Goal: Information Seeking & Learning: Learn about a topic

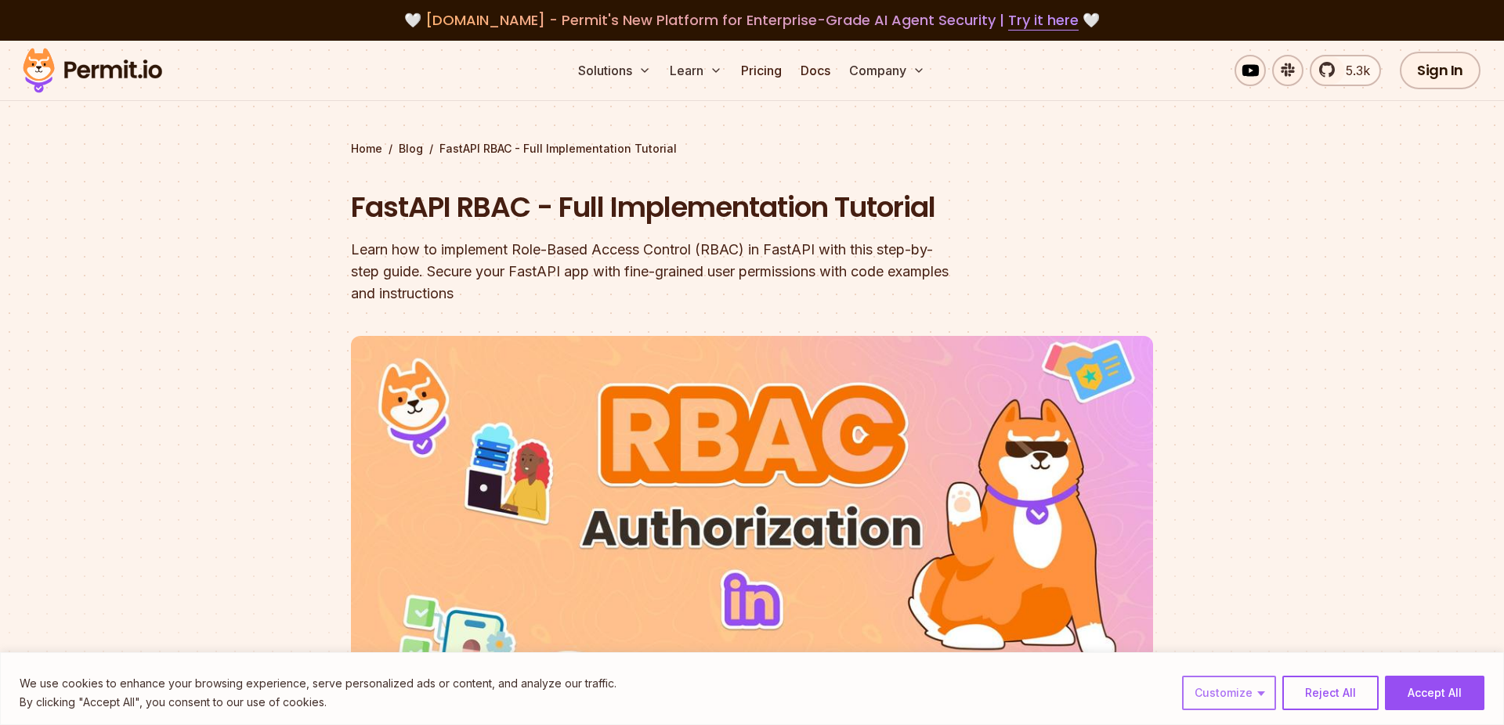
click at [1269, 685] on button "Customize" at bounding box center [1229, 693] width 94 height 34
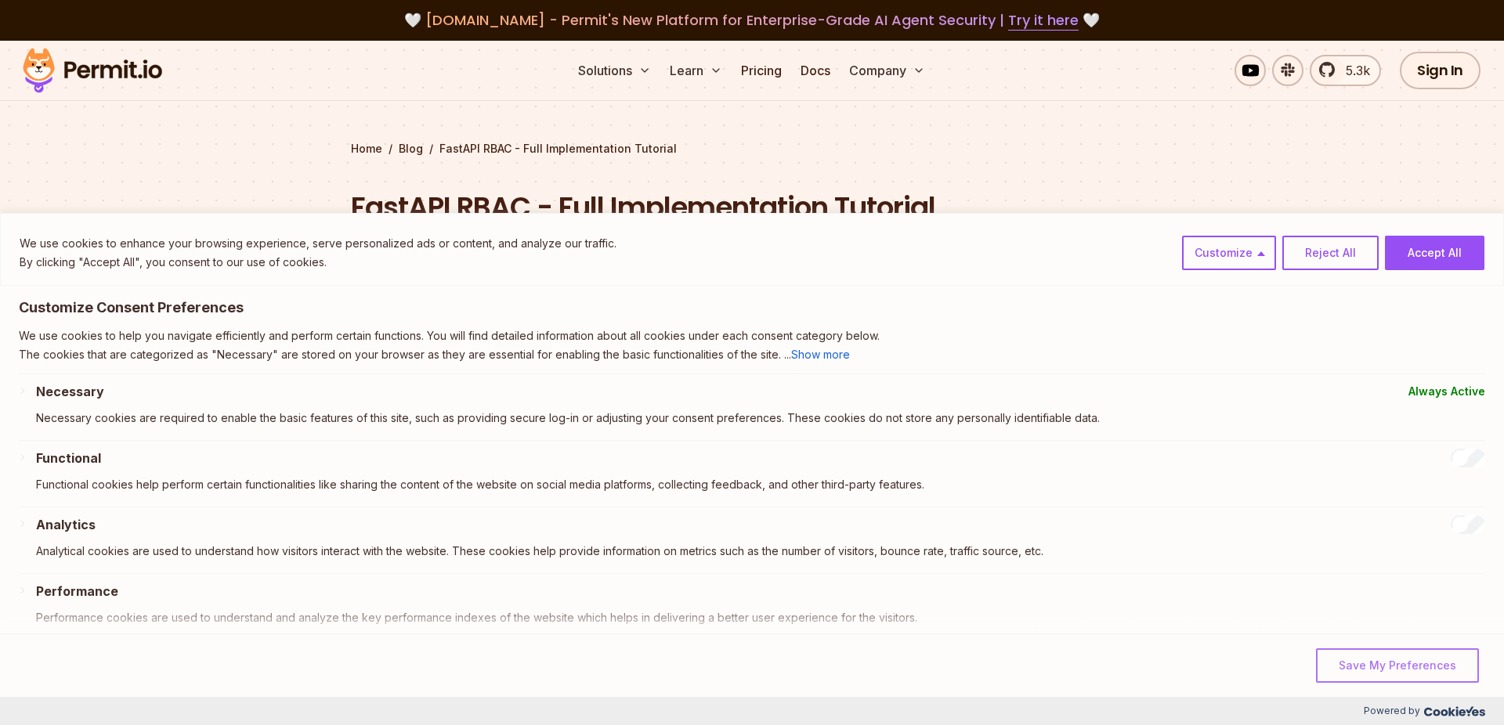
click at [1371, 662] on button "Save My Preferences" at bounding box center [1397, 666] width 163 height 34
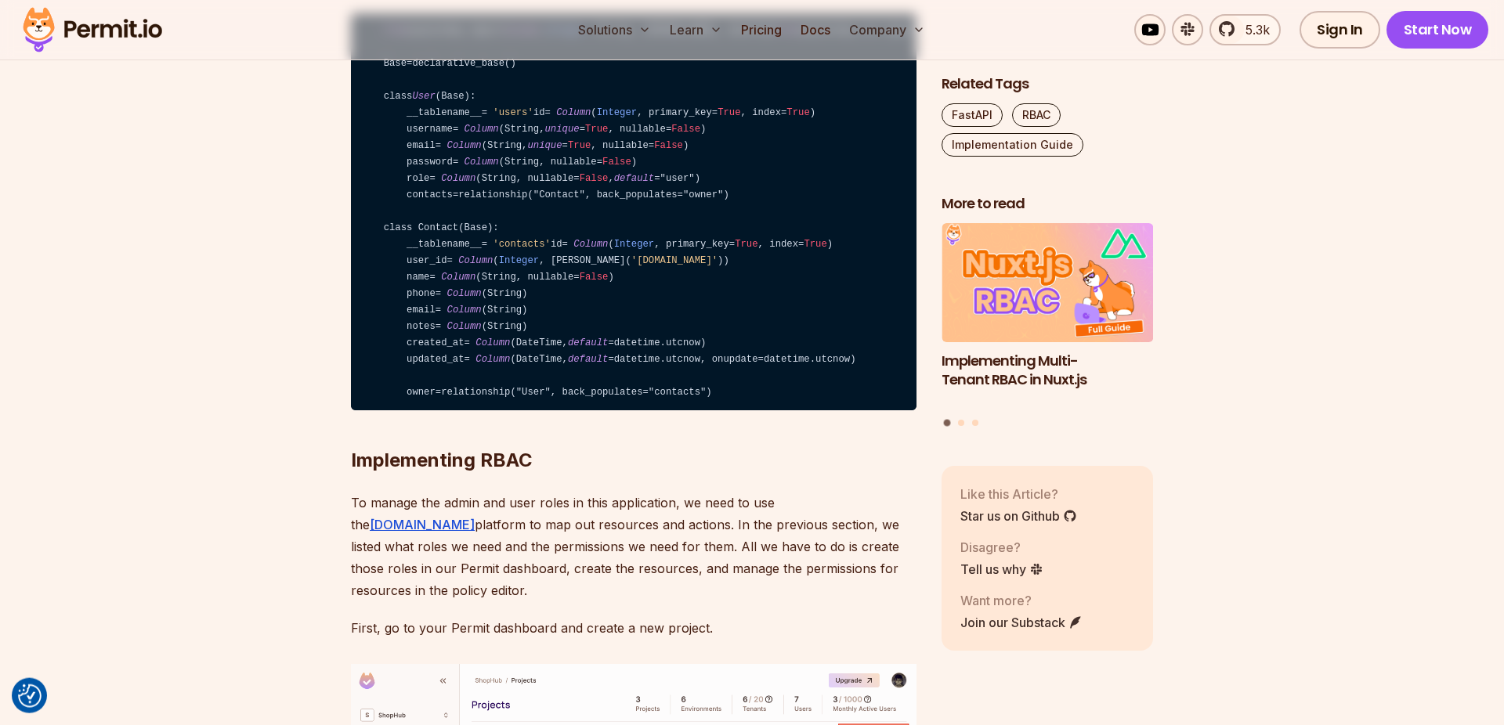
scroll to position [3929, 0]
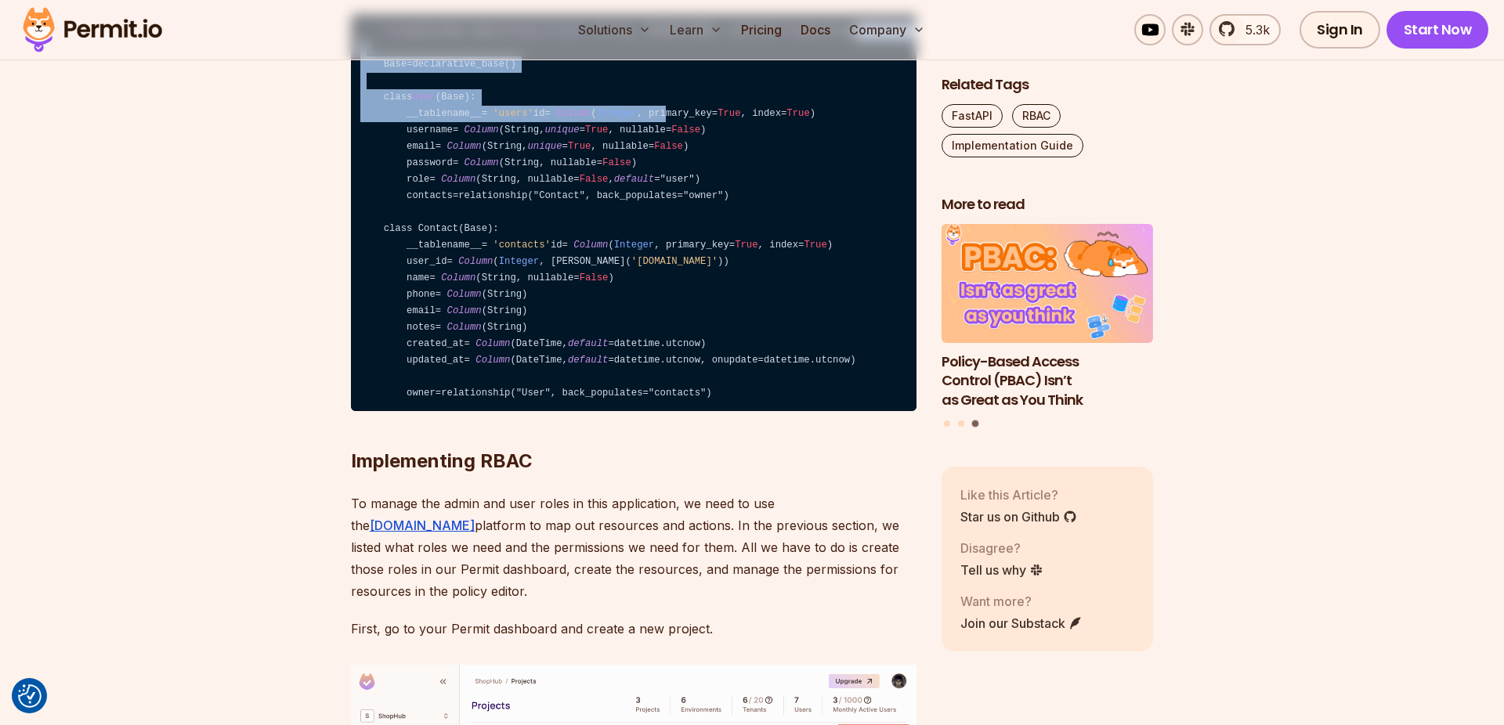
drag, startPoint x: 462, startPoint y: 204, endPoint x: 543, endPoint y: 334, distance: 152.4
click at [543, 334] on code "from sqlalchemy import Column , Integer , String, ForeignKey, DateTime from sql…" at bounding box center [634, 213] width 566 height 398
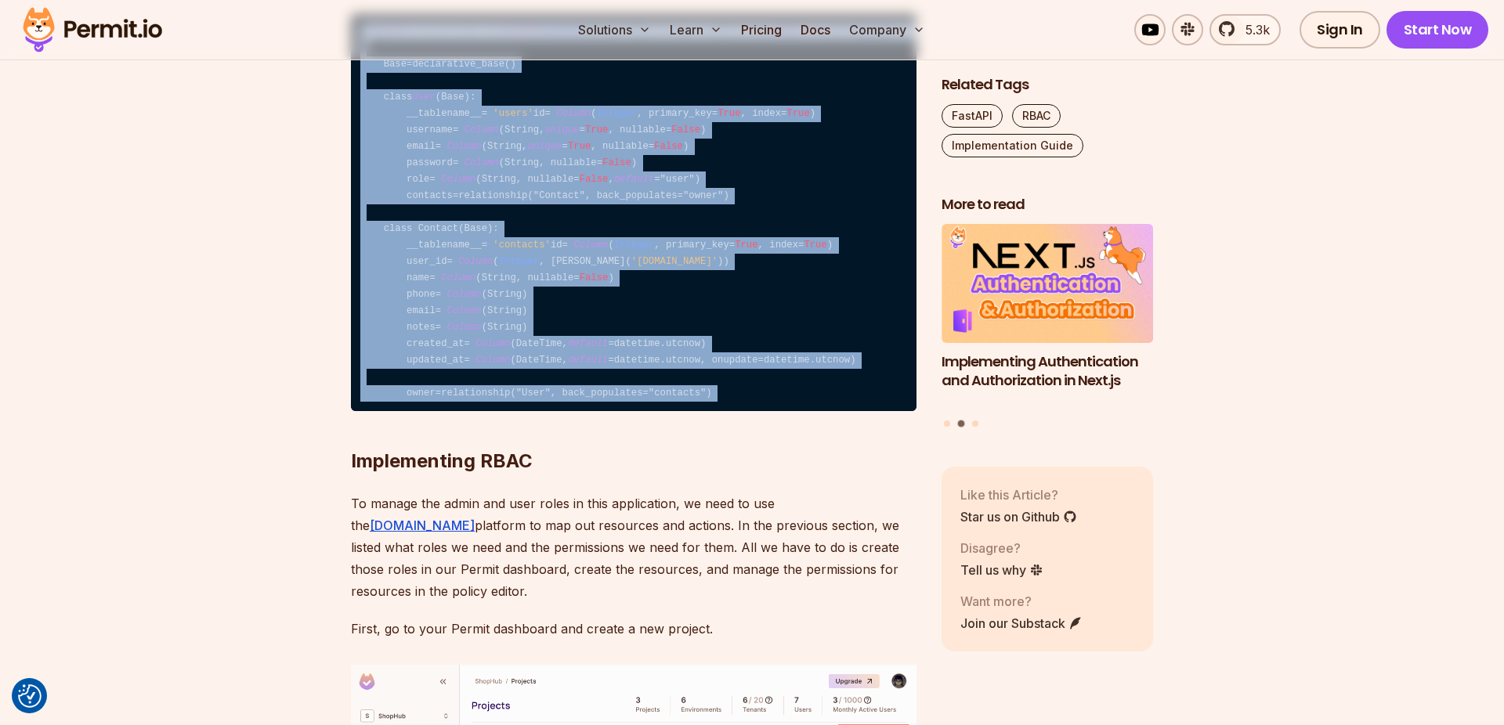
drag, startPoint x: 789, startPoint y: 131, endPoint x: 758, endPoint y: 650, distance: 520.3
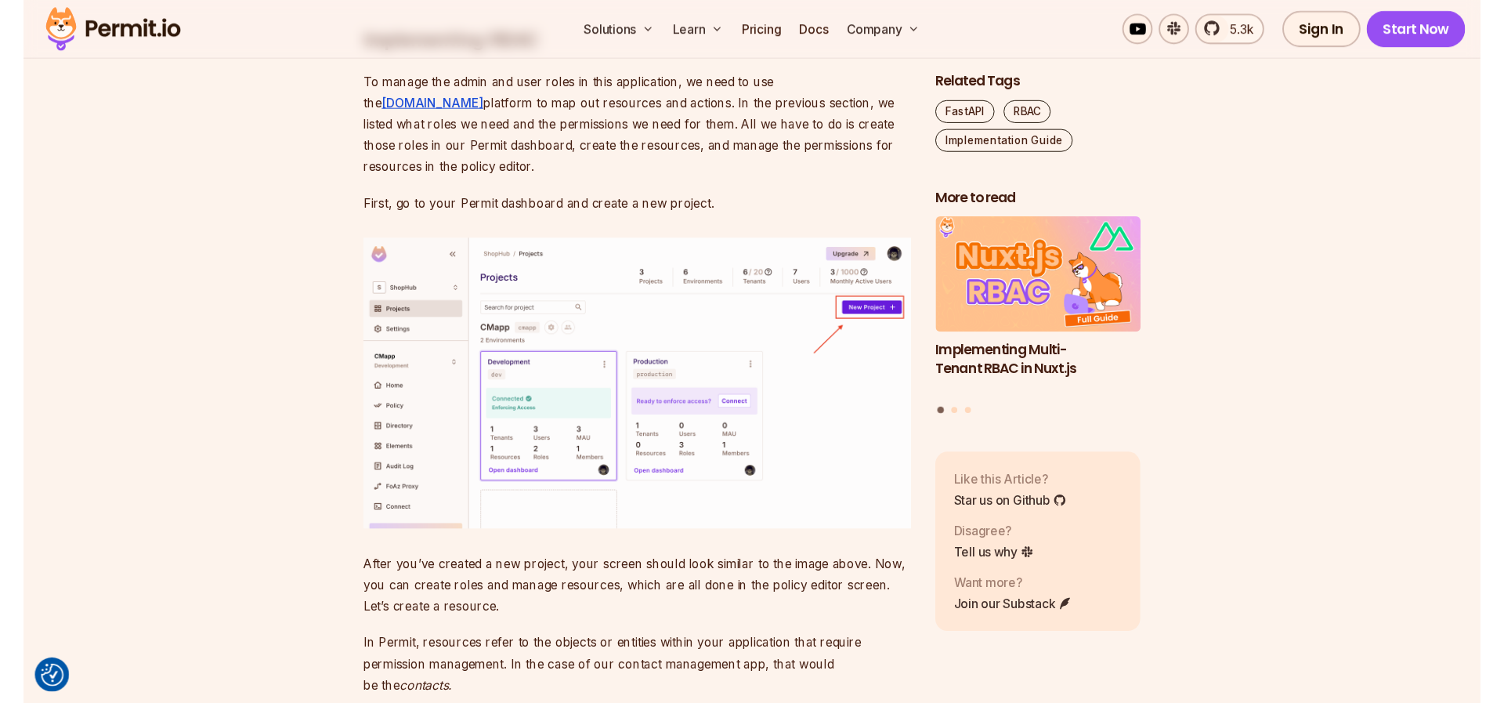
scroll to position [4376, 0]
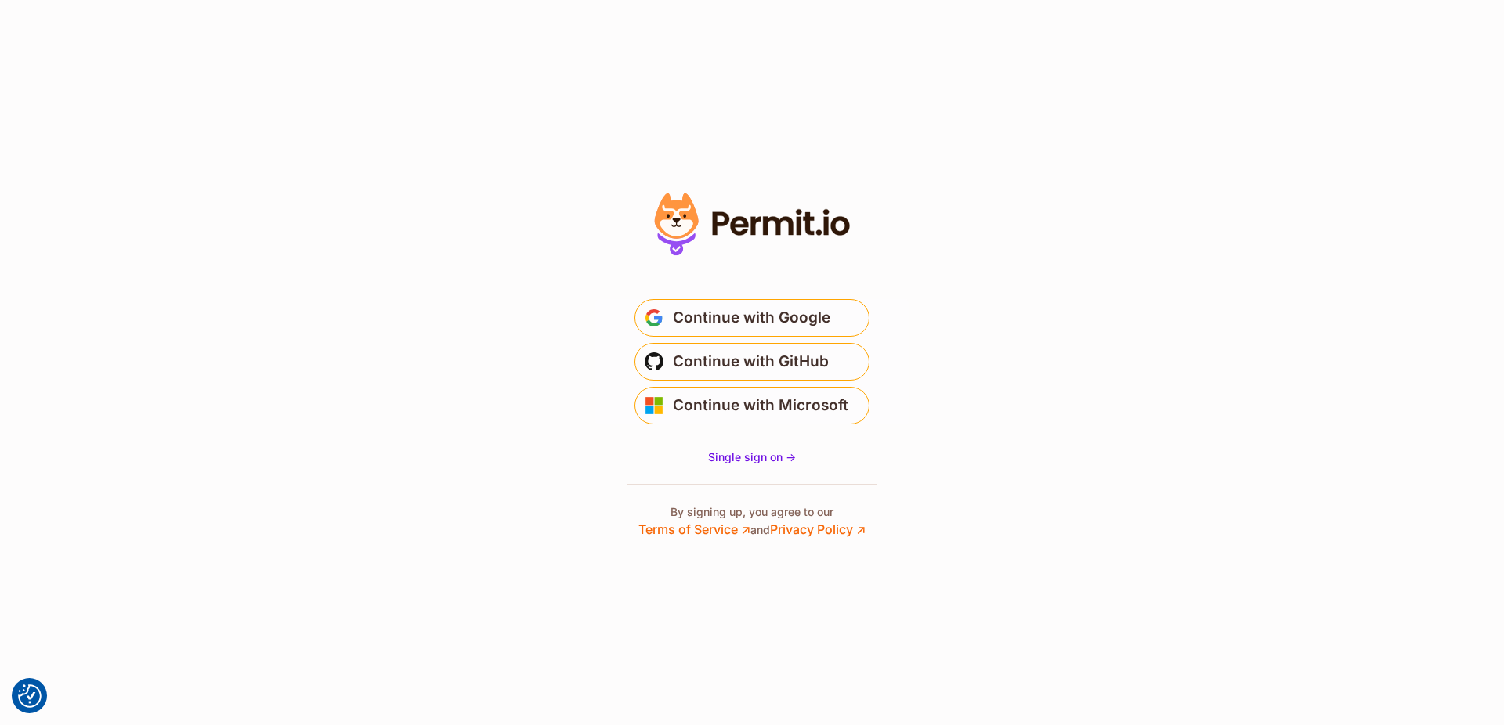
click at [684, 204] on icon at bounding box center [677, 215] width 44 height 45
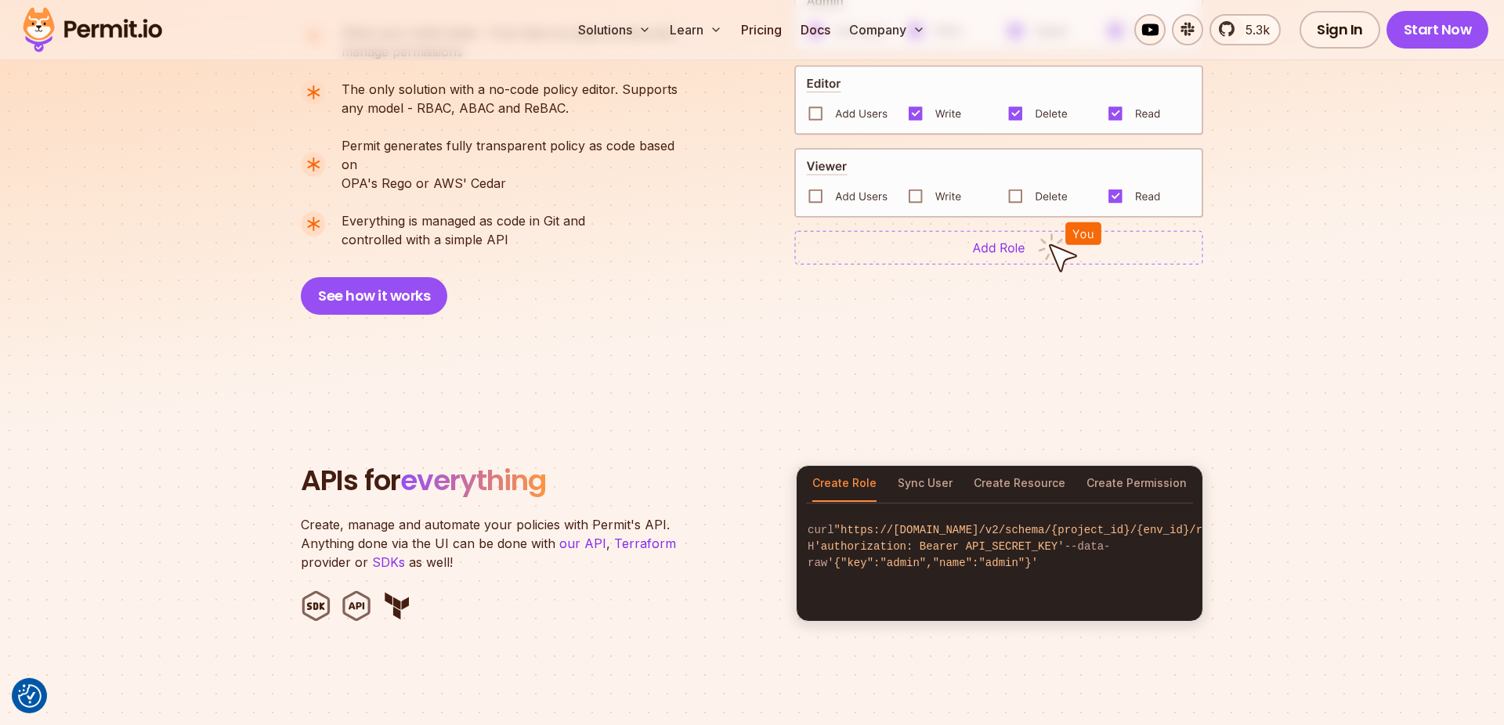
scroll to position [1429, 0]
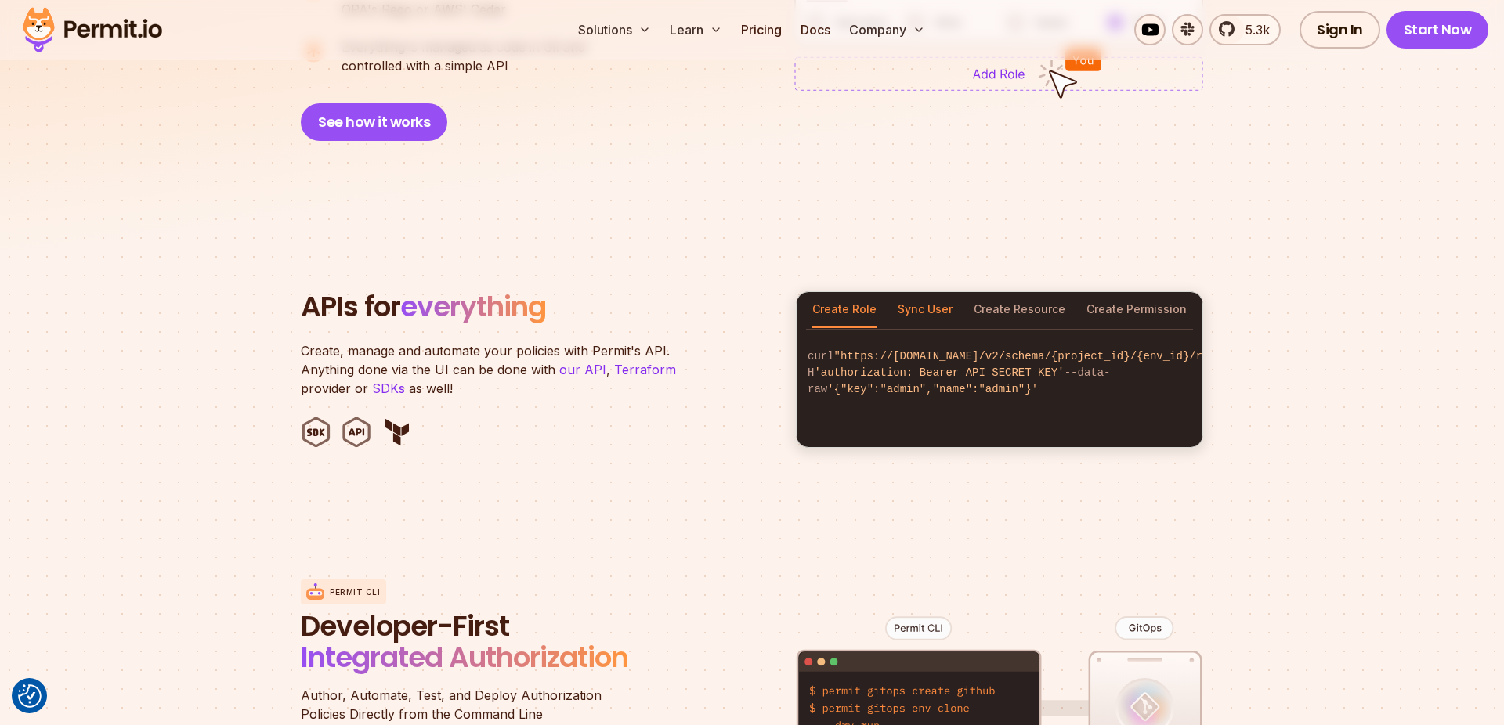
click at [923, 294] on button "Sync User" at bounding box center [925, 310] width 55 height 36
